Goal: Information Seeking & Learning: Learn about a topic

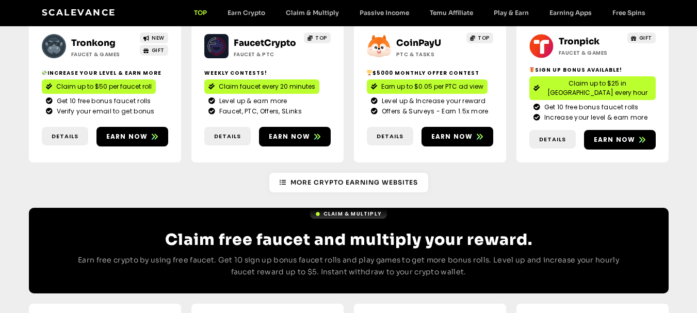
scroll to position [103, 0]
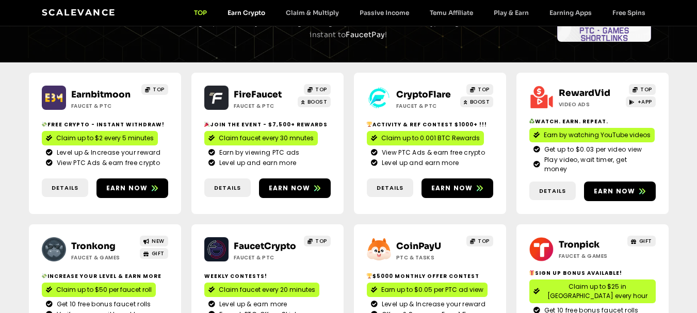
click at [262, 12] on link "Earn Crypto" at bounding box center [246, 13] width 58 height 8
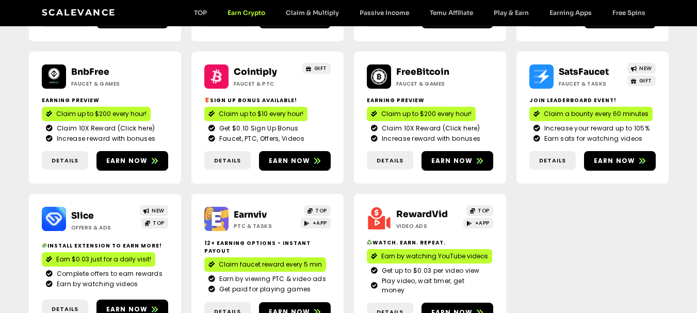
scroll to position [310, 0]
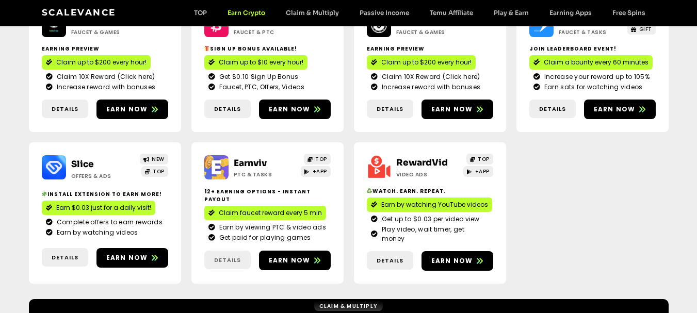
click at [229, 256] on span "Details" at bounding box center [227, 260] width 27 height 9
click at [281, 256] on span "Earn now" at bounding box center [290, 260] width 42 height 9
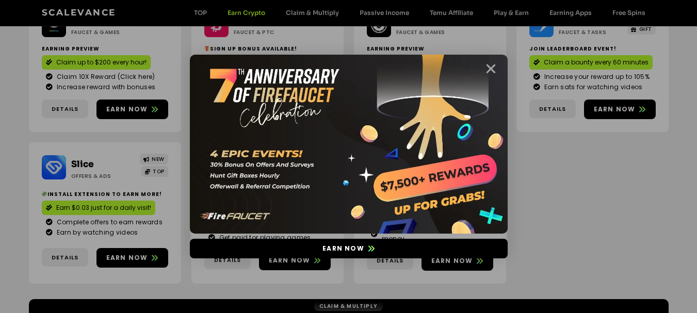
click at [486, 67] on icon "Close" at bounding box center [490, 68] width 13 height 13
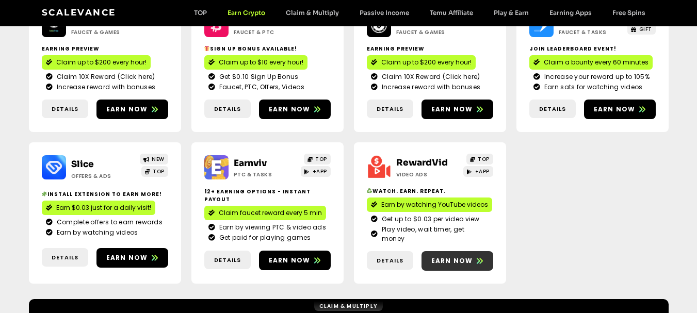
click at [462, 256] on span "Earn now" at bounding box center [452, 260] width 42 height 9
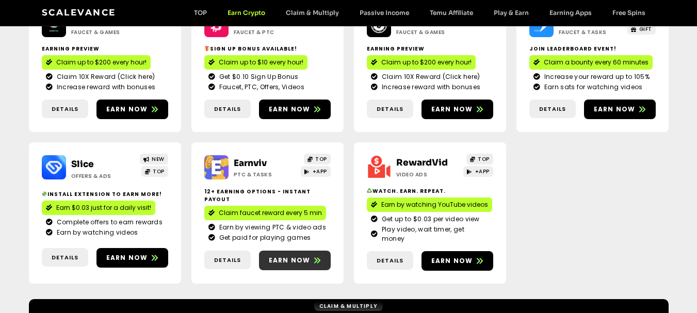
click at [294, 256] on span "Earn now" at bounding box center [290, 260] width 42 height 9
click at [235, 256] on span "Details" at bounding box center [227, 260] width 27 height 9
click at [222, 256] on span "Details" at bounding box center [227, 260] width 27 height 9
